Goal: Task Accomplishment & Management: Use online tool/utility

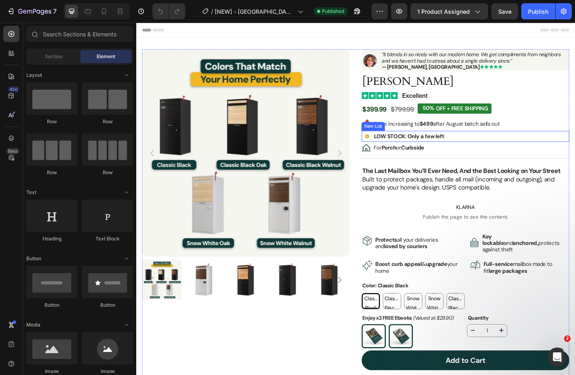
click at [442, 149] on strong "LOW STOCK: Only a few left" at bounding box center [438, 148] width 78 height 8
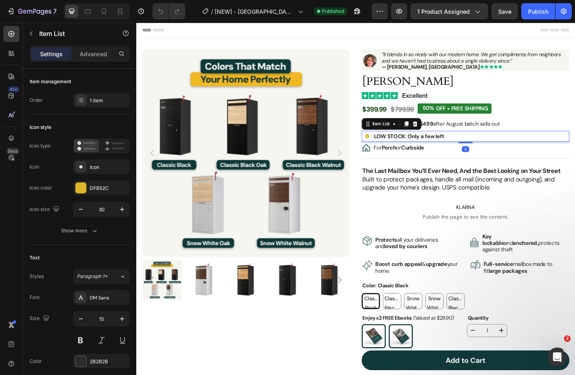
click at [442, 149] on strong "LOW STOCK: Only a few left" at bounding box center [438, 148] width 78 height 8
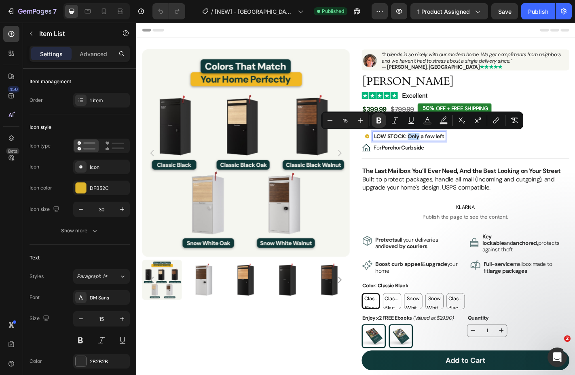
click at [447, 149] on strong "LOW STOCK: Only a few left" at bounding box center [438, 148] width 78 height 8
drag, startPoint x: 436, startPoint y: 149, endPoint x: 489, endPoint y: 149, distance: 52.9
click at [489, 149] on div "LOW STOCK: Only a few left" at bounding box center [500, 148] width 230 height 12
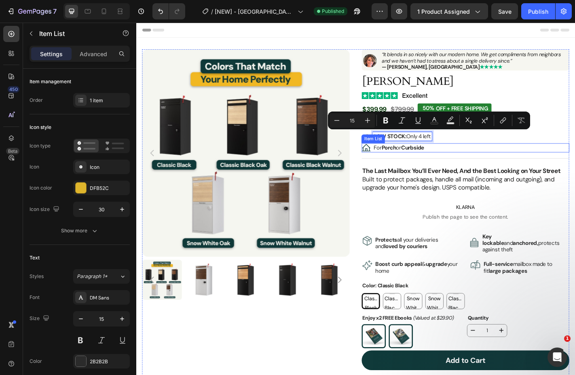
click at [511, 159] on div "For Porch or Curbside" at bounding box center [500, 161] width 230 height 10
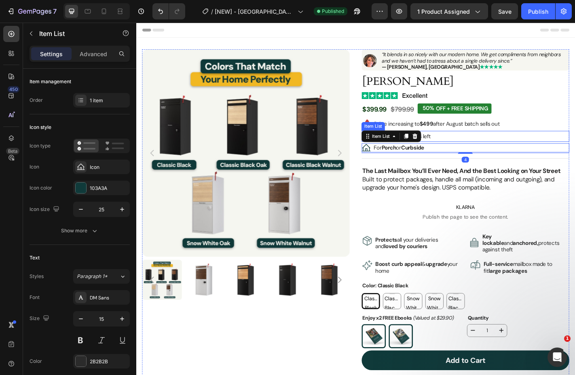
click at [479, 144] on div "LOW STOCK: Only 4 left" at bounding box center [500, 148] width 230 height 12
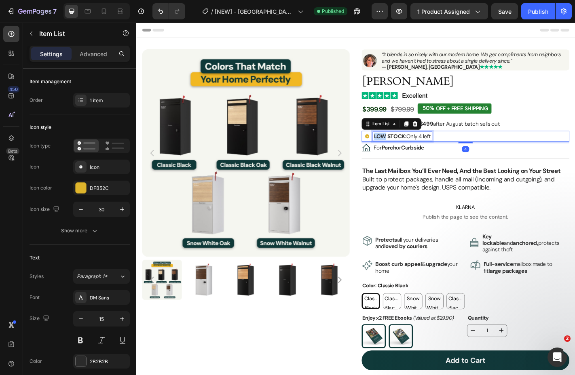
click at [408, 145] on strong "LOW STOCK:" at bounding box center [417, 148] width 36 height 8
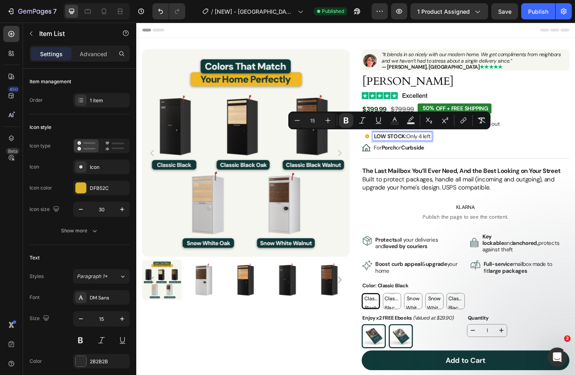
click at [426, 146] on strong "LOW STOCK:" at bounding box center [417, 148] width 36 height 8
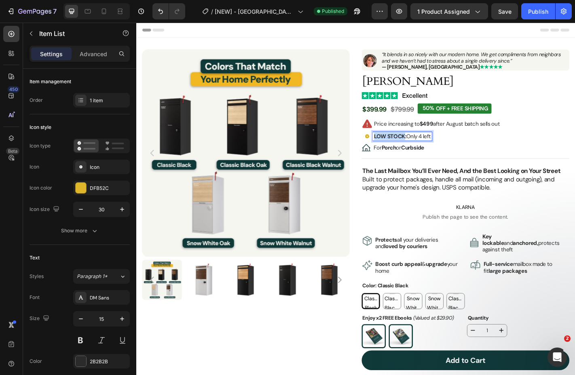
drag, startPoint x: 432, startPoint y: 147, endPoint x: 396, endPoint y: 147, distance: 36.4
click at [396, 147] on div "LOW STOCK: Only 4 left" at bounding box center [424, 148] width 78 height 12
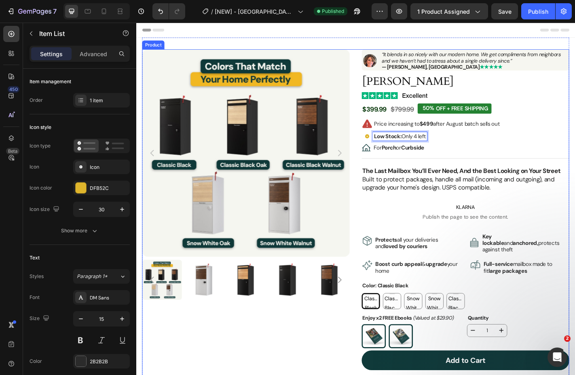
click at [498, 152] on div "Low Stock: Only 4 left" at bounding box center [500, 148] width 230 height 12
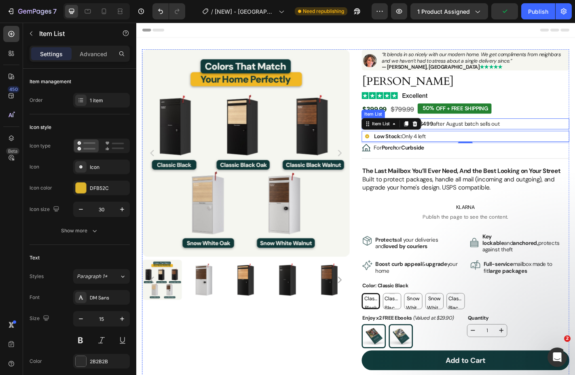
click at [574, 129] on div "Price increasing to $499 after August batch sells out" at bounding box center [500, 135] width 230 height 12
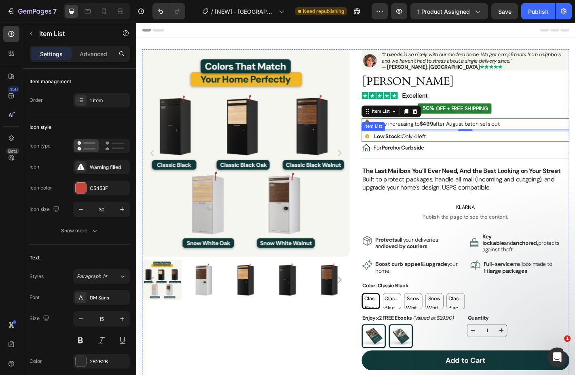
click at [439, 148] on p "Low Stock: Only 4 left" at bounding box center [427, 148] width 57 height 7
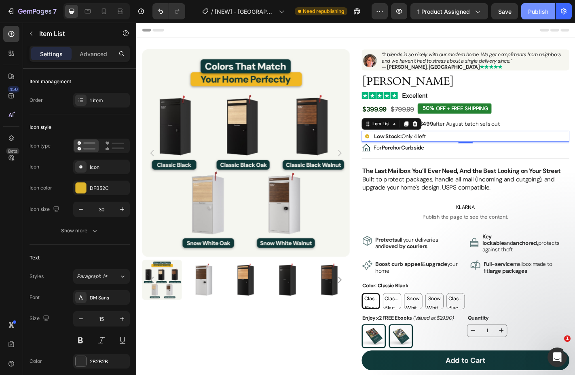
click at [540, 11] on div "Publish" at bounding box center [538, 11] width 20 height 8
